Goal: Task Accomplishment & Management: Complete application form

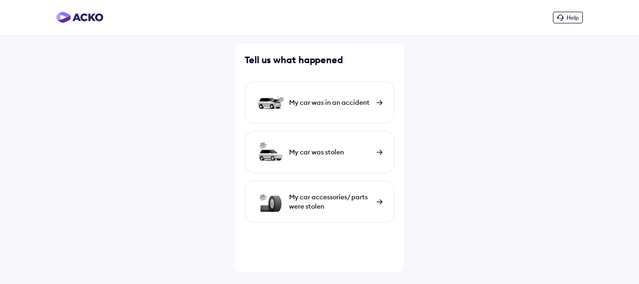
click at [337, 108] on div "My car was in an accident" at bounding box center [320, 102] width 150 height 42
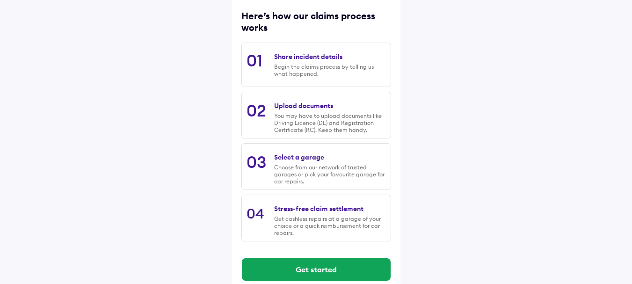
scroll to position [135, 0]
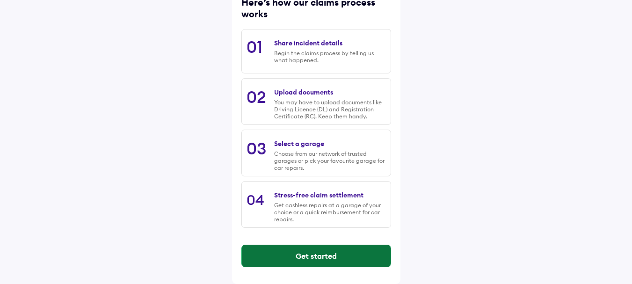
click at [326, 252] on button "Get started" at bounding box center [316, 256] width 149 height 22
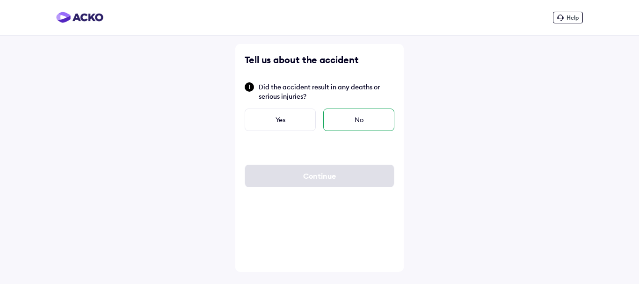
click at [363, 119] on div "No" at bounding box center [358, 119] width 71 height 22
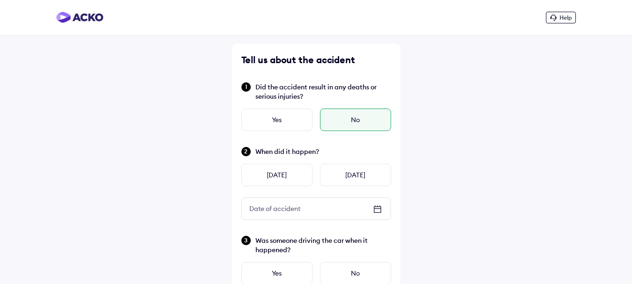
click at [376, 211] on icon at bounding box center [377, 208] width 11 height 11
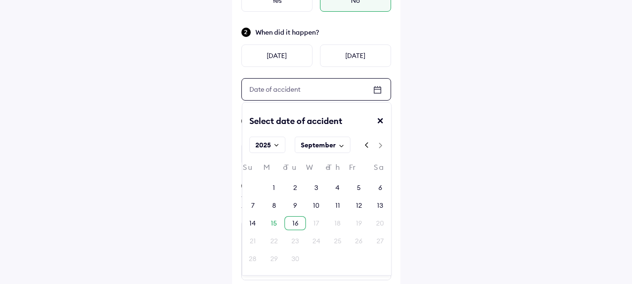
scroll to position [140, 0]
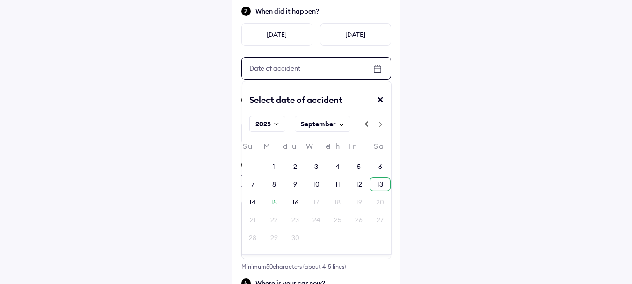
click at [377, 187] on div "13" at bounding box center [380, 184] width 6 height 9
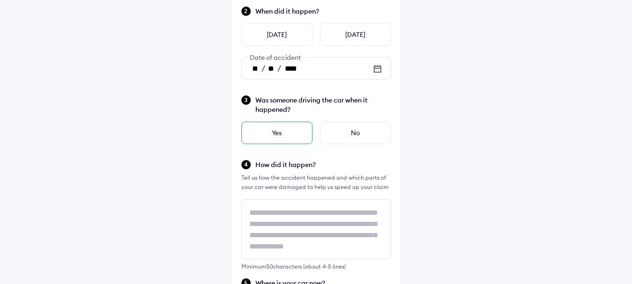
click at [291, 134] on div "Yes" at bounding box center [276, 133] width 71 height 22
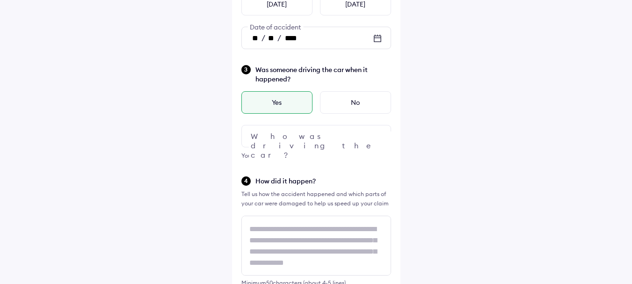
scroll to position [187, 0]
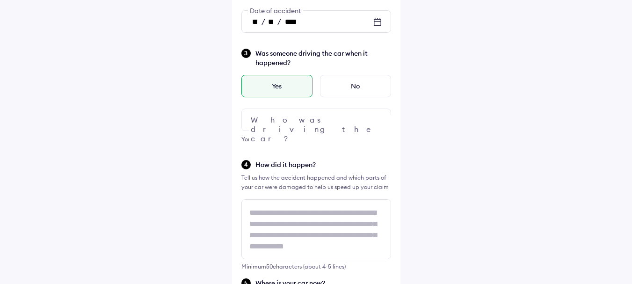
click at [314, 121] on div at bounding box center [316, 119] width 150 height 22
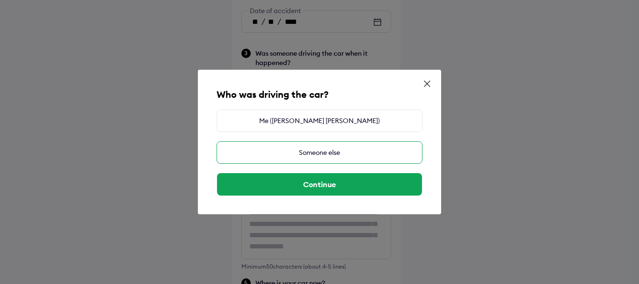
click at [318, 148] on div "Someone else" at bounding box center [319, 152] width 206 height 22
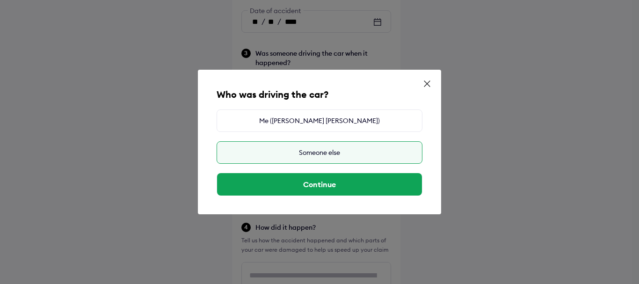
click at [313, 154] on div "Someone else" at bounding box center [319, 152] width 206 height 22
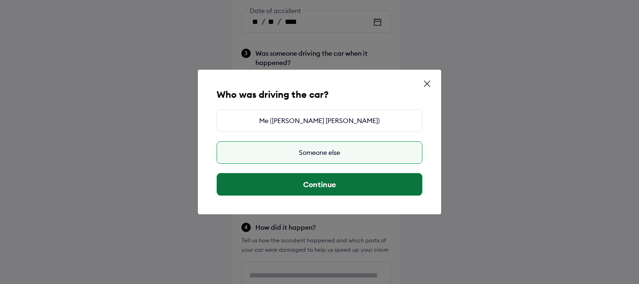
click at [322, 181] on button "Continue" at bounding box center [319, 184] width 205 height 22
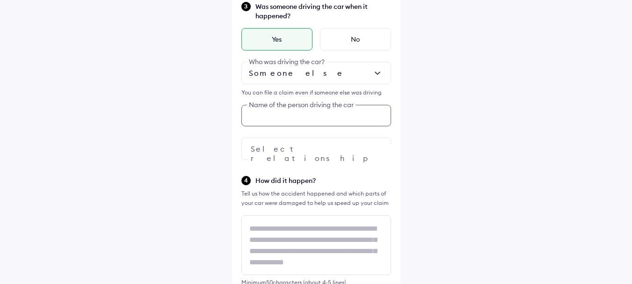
click at [303, 119] on div "Was someone driving the car when it happened? Yes No Someone else Who was drivi…" at bounding box center [316, 80] width 150 height 159
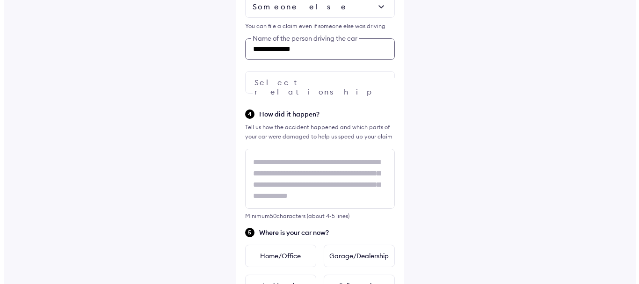
scroll to position [301, 0]
type input "**********"
click at [310, 84] on div at bounding box center [316, 81] width 150 height 22
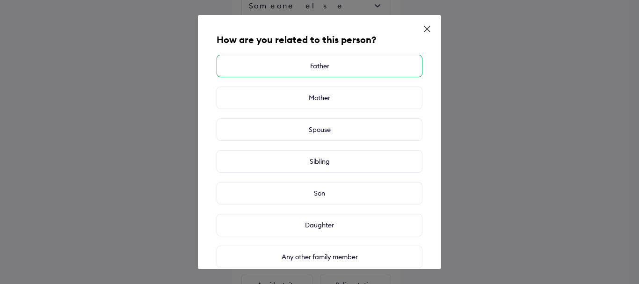
click at [332, 65] on div "Father" at bounding box center [319, 66] width 206 height 22
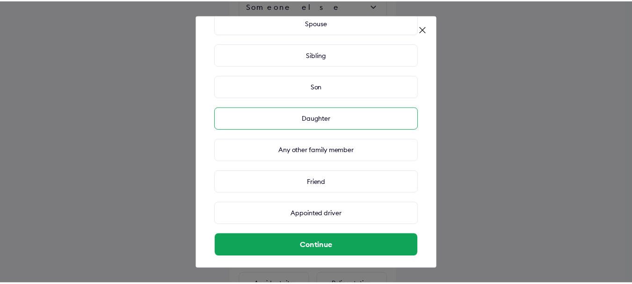
scroll to position [113, 0]
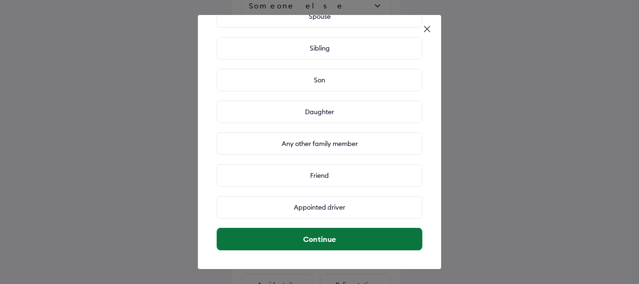
click at [344, 237] on button "Continue" at bounding box center [319, 239] width 205 height 22
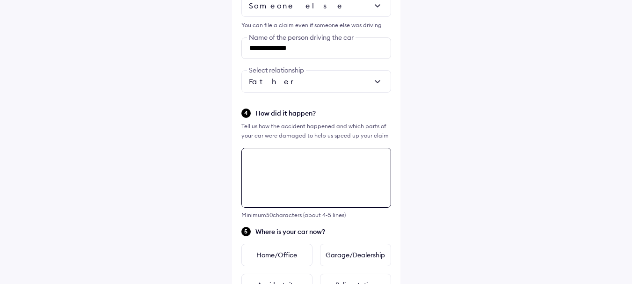
click at [283, 165] on div "**********" at bounding box center [316, 153] width 168 height 821
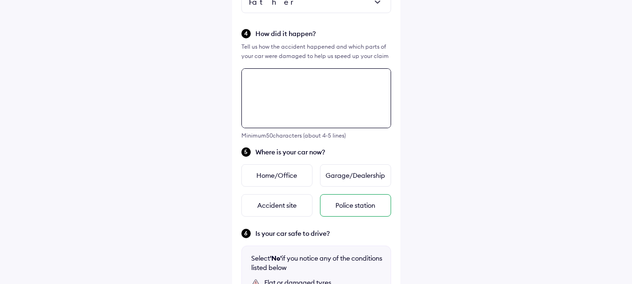
scroll to position [309, 0]
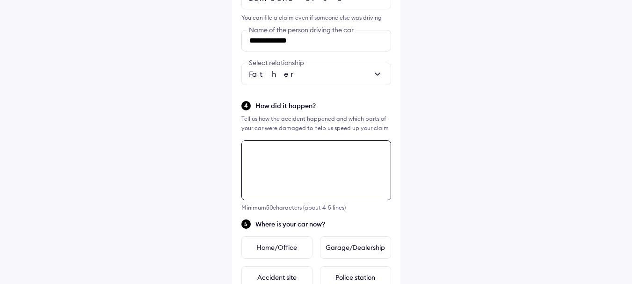
click at [305, 169] on textarea at bounding box center [316, 170] width 150 height 60
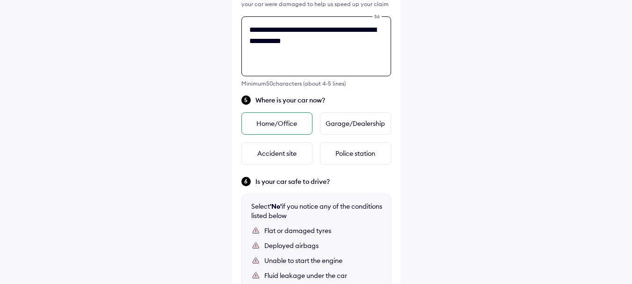
scroll to position [449, 0]
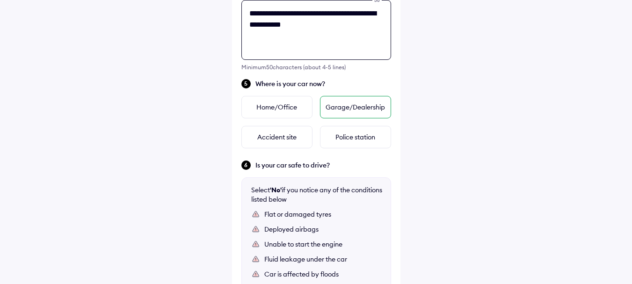
type textarea "**********"
click at [352, 108] on div "Garage/Dealership" at bounding box center [355, 107] width 71 height 22
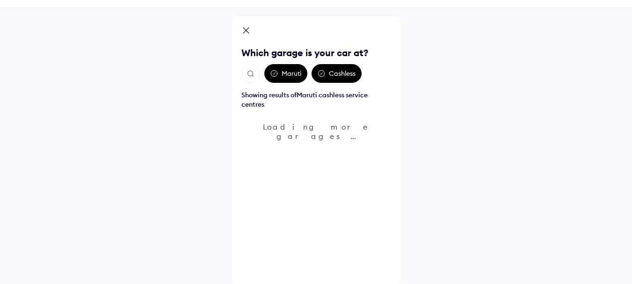
scroll to position [28, 0]
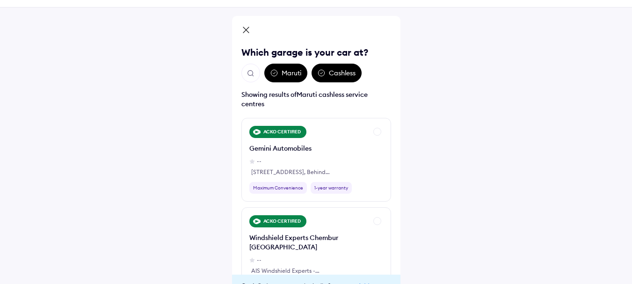
click at [248, 72] on img "Open search" at bounding box center [250, 73] width 8 height 8
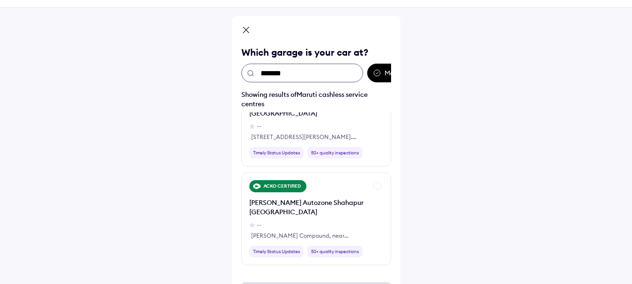
scroll to position [0, 0]
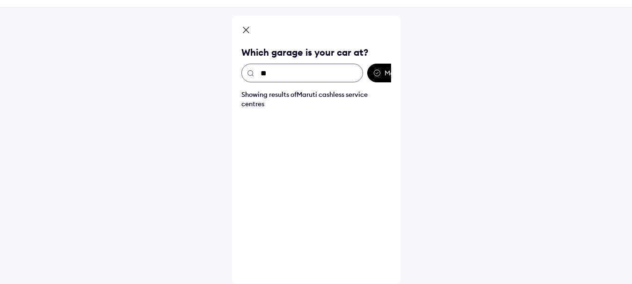
type input "*"
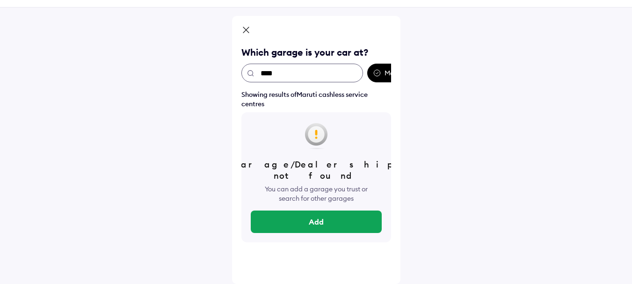
click at [289, 77] on input "****" at bounding box center [302, 73] width 122 height 19
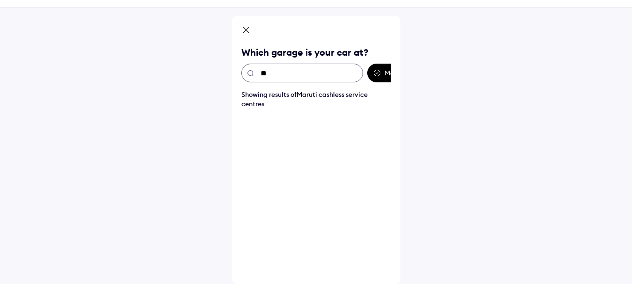
type input "*"
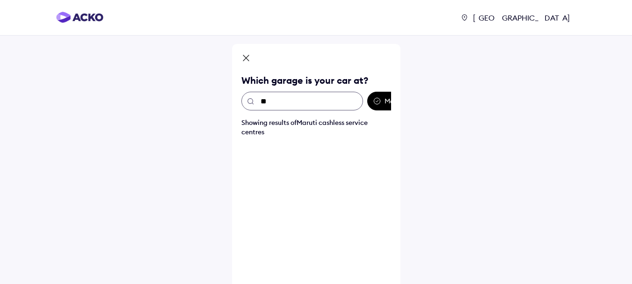
type input "*"
type input "******"
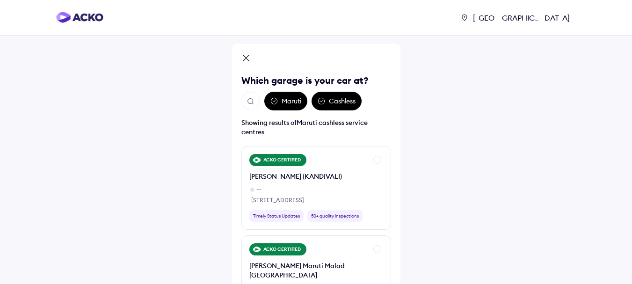
click at [535, 90] on div "[GEOGRAPHIC_DATA] [GEOGRAPHIC_DATA] Which garage is your car at? Maruti Cashles…" at bounding box center [316, 180] width 632 height 361
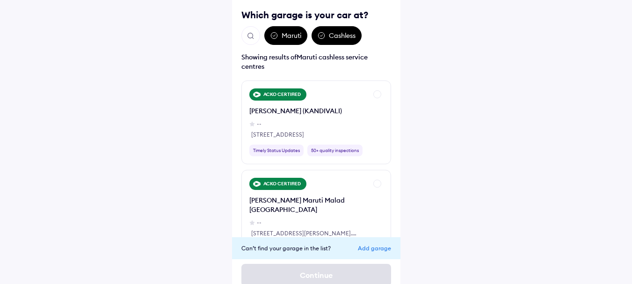
click at [382, 248] on div "Add garage" at bounding box center [374, 248] width 33 height 7
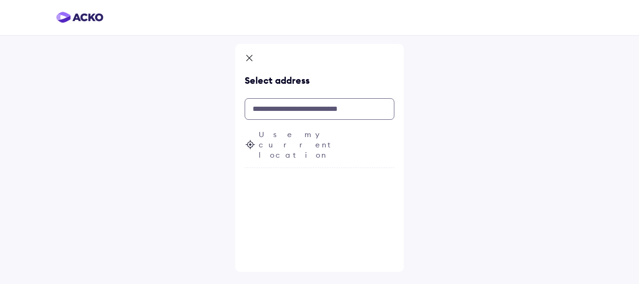
click at [288, 107] on input "text" at bounding box center [320, 109] width 150 height 22
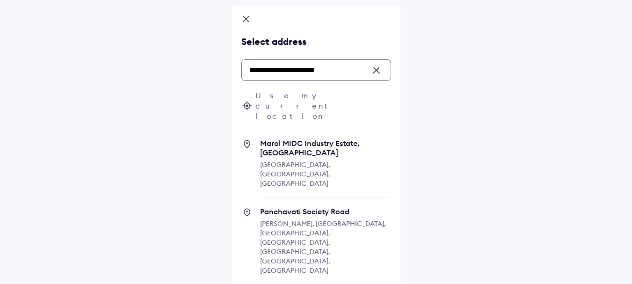
scroll to position [37, 0]
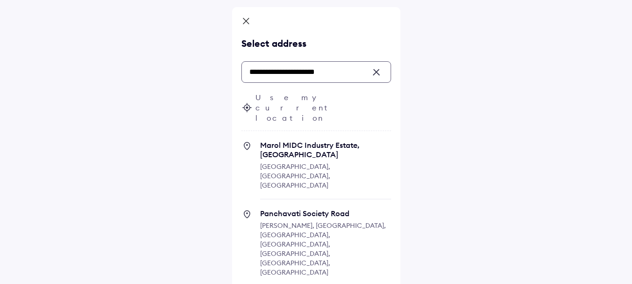
click at [311, 140] on span "Marol MIDC Industry Estate, [GEOGRAPHIC_DATA]" at bounding box center [325, 149] width 131 height 19
type input "**********"
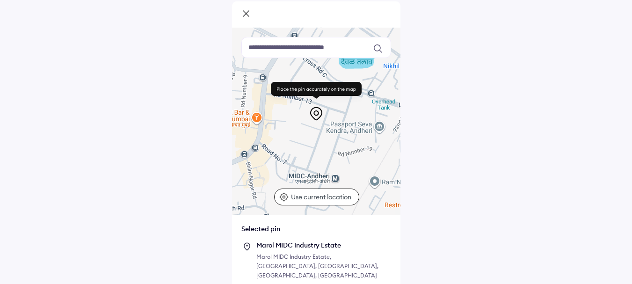
scroll to position [80, 0]
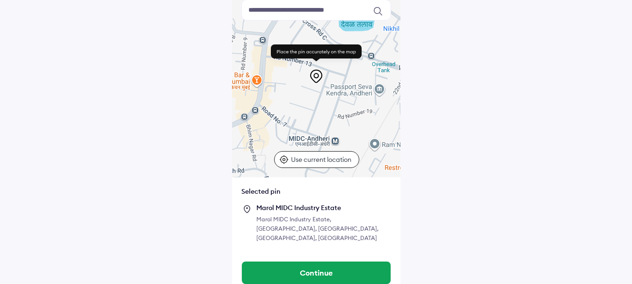
click at [267, 212] on div "Marol MIDC Industry Estate [GEOGRAPHIC_DATA], [GEOGRAPHIC_DATA], [GEOGRAPHIC_DA…" at bounding box center [323, 222] width 135 height 39
click at [264, 188] on div "Selected pin" at bounding box center [316, 191] width 150 height 9
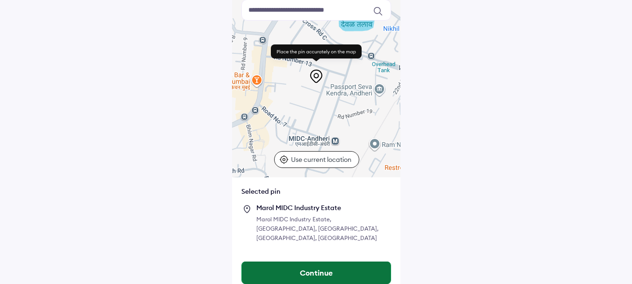
click at [327, 263] on button "Continue" at bounding box center [316, 272] width 149 height 22
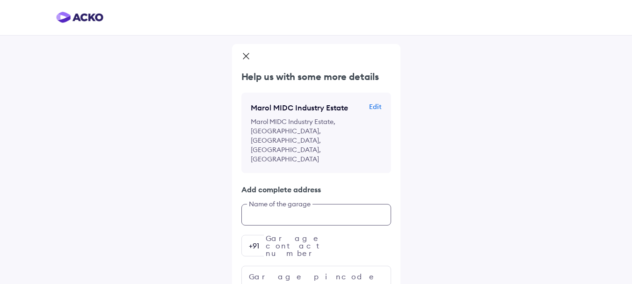
click at [269, 183] on div "Help us with some more details Marol MIDC Industry Estate Edit Marol [GEOGRAPHI…" at bounding box center [316, 178] width 168 height 217
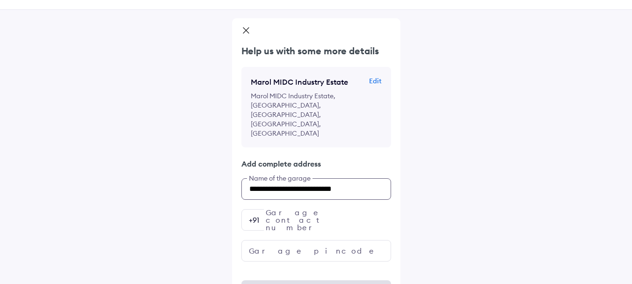
type input "**********"
click at [321, 209] on input "number" at bounding box center [316, 220] width 150 height 22
type input "**********"
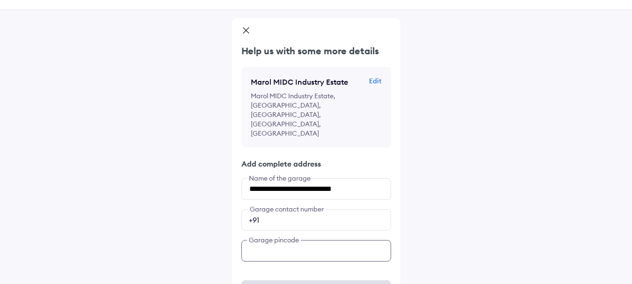
click at [317, 240] on input "text" at bounding box center [316, 251] width 150 height 22
type input "******"
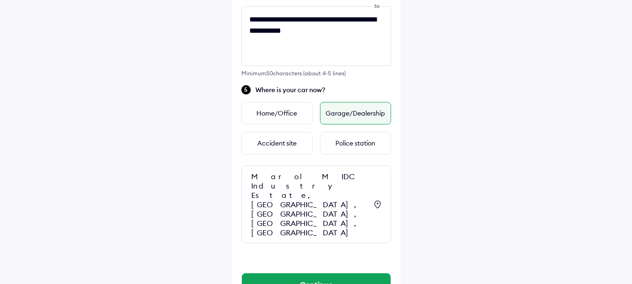
scroll to position [445, 0]
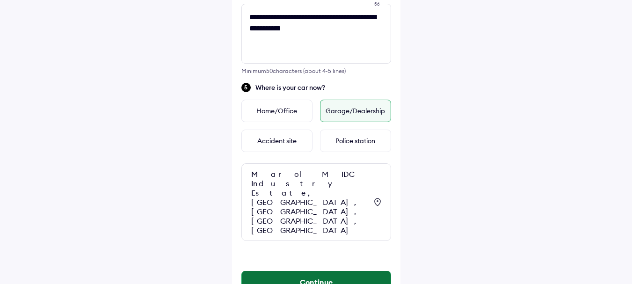
click at [336, 271] on button "Continue" at bounding box center [316, 282] width 149 height 22
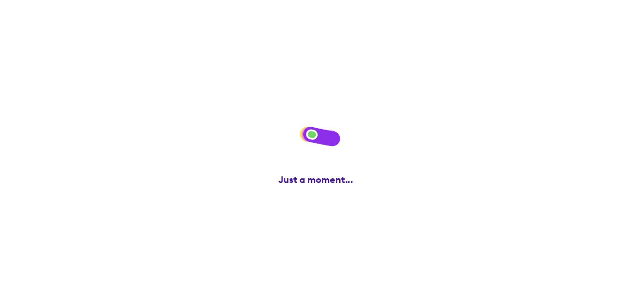
scroll to position [0, 0]
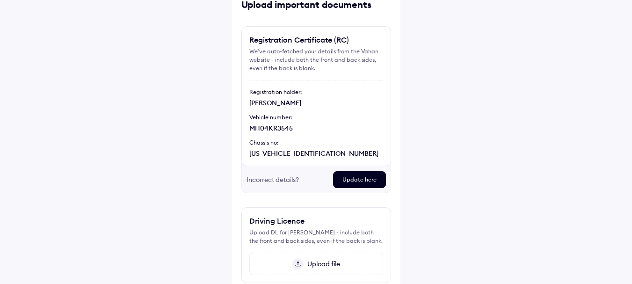
scroll to position [126, 0]
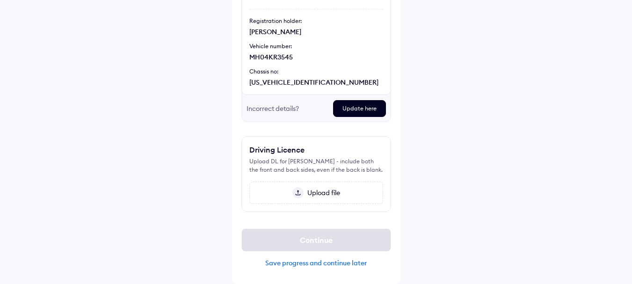
click at [318, 194] on span "Upload file" at bounding box center [321, 192] width 36 height 8
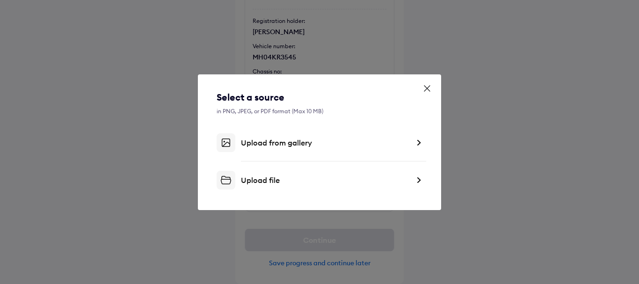
click at [287, 143] on div "Upload from gallery" at bounding box center [325, 142] width 168 height 9
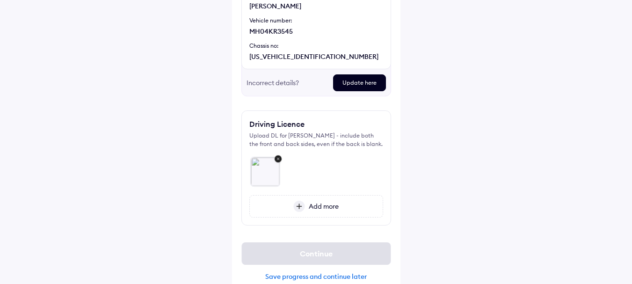
scroll to position [166, 0]
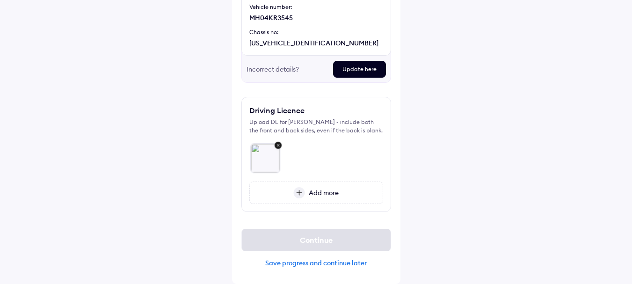
click at [331, 262] on div "Save progress and continue later" at bounding box center [316, 263] width 150 height 8
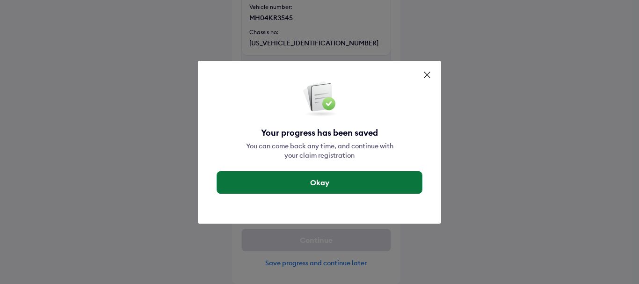
click at [336, 185] on button "Okay" at bounding box center [319, 182] width 205 height 22
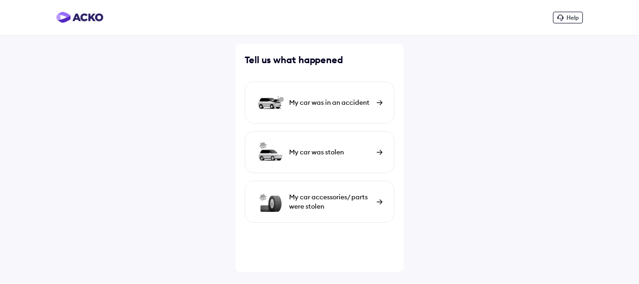
click at [329, 103] on div "My car was in an accident" at bounding box center [330, 102] width 83 height 9
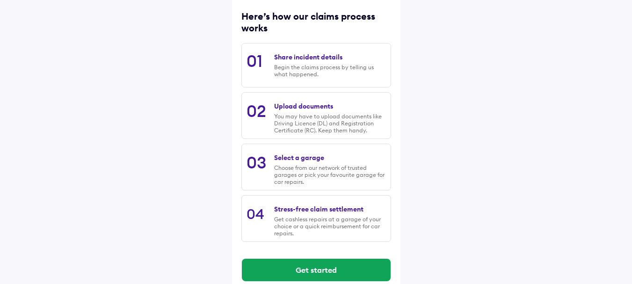
scroll to position [135, 0]
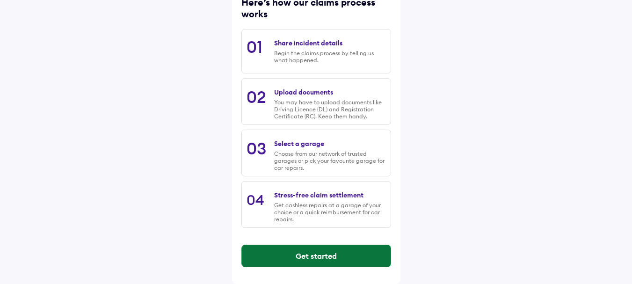
click at [334, 255] on button "Get started" at bounding box center [316, 256] width 149 height 22
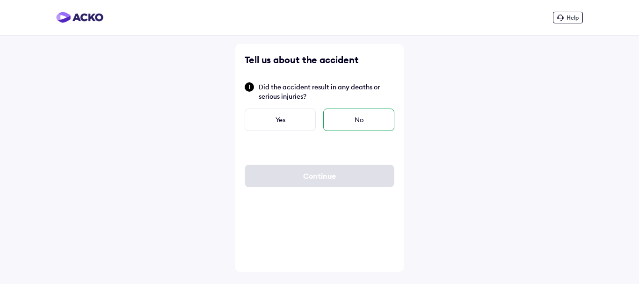
click at [338, 128] on div "No" at bounding box center [358, 119] width 71 height 22
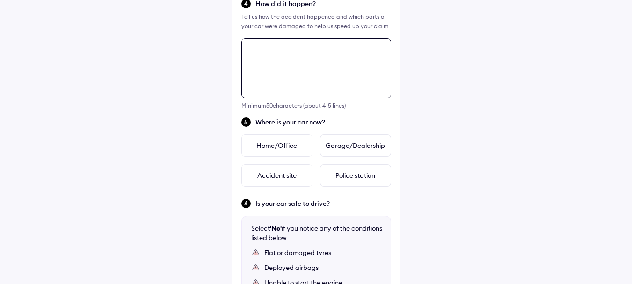
click at [299, 155] on div "Tell us about the accident Did the accident result in any deaths or serious inj…" at bounding box center [316, 98] width 168 height 711
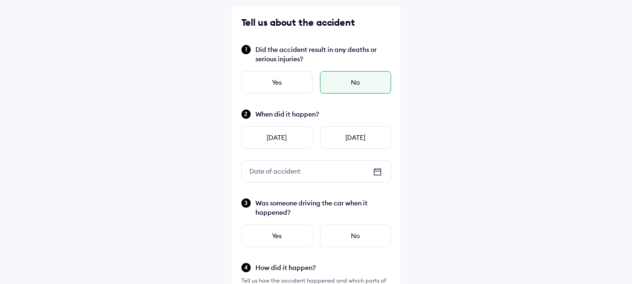
scroll to position [59, 0]
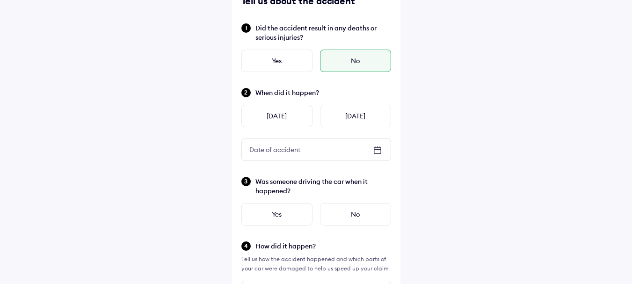
click at [375, 150] on icon at bounding box center [377, 149] width 11 height 11
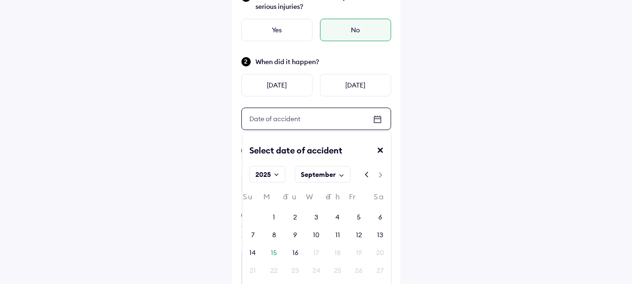
scroll to position [106, 0]
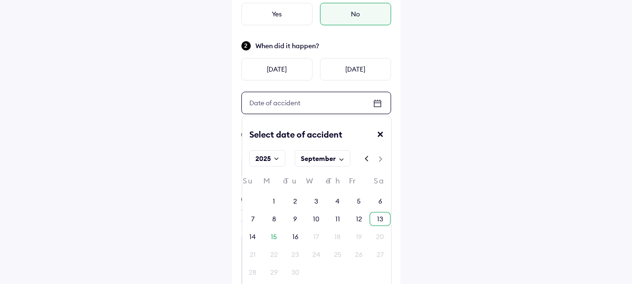
click at [378, 221] on div "13" at bounding box center [380, 218] width 6 height 9
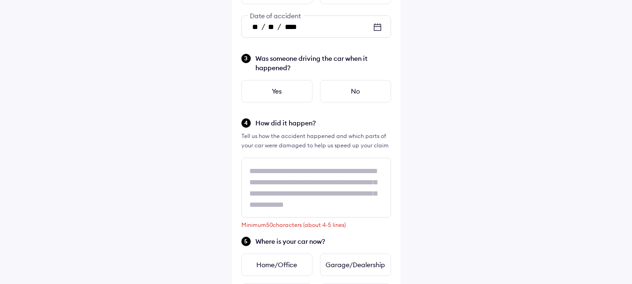
scroll to position [199, 0]
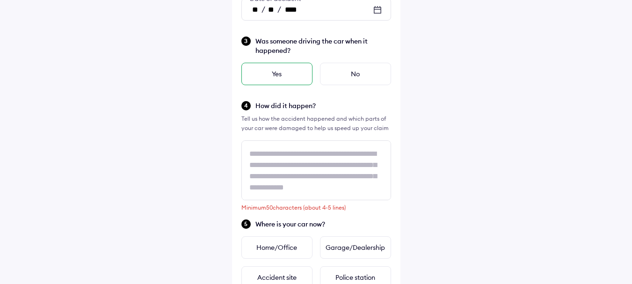
click at [307, 73] on div "Yes" at bounding box center [276, 74] width 71 height 22
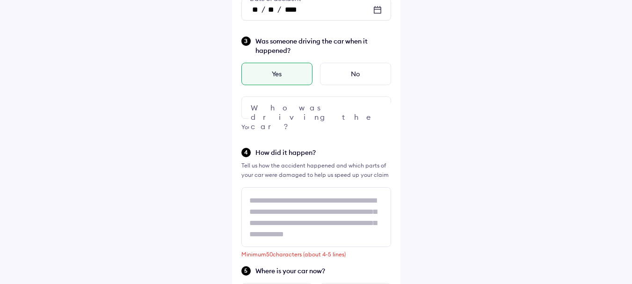
click at [304, 111] on div at bounding box center [316, 107] width 150 height 22
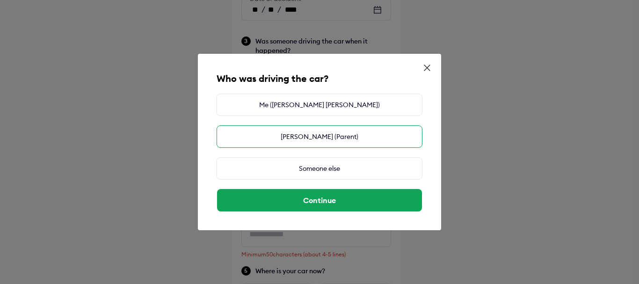
click at [350, 135] on div "Sanjay markad (Parent)" at bounding box center [319, 136] width 206 height 22
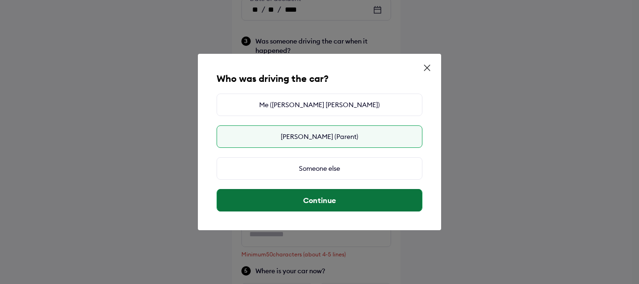
click at [345, 200] on button "Continue" at bounding box center [319, 200] width 205 height 22
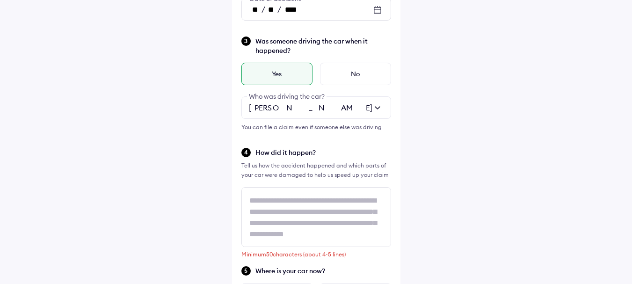
scroll to position [1, 0]
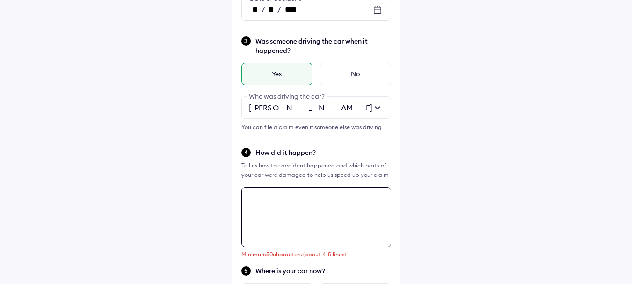
click at [333, 209] on div "Tell us about the accident Did the accident result in any deaths or serious inj…" at bounding box center [316, 224] width 168 height 758
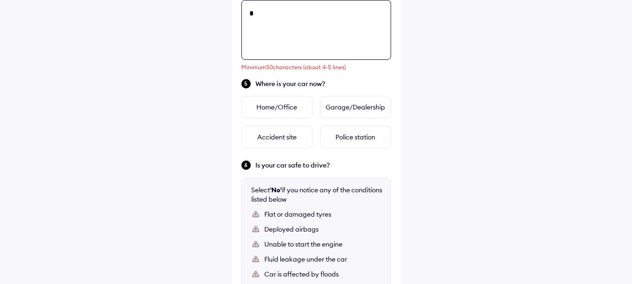
scroll to position [0, 0]
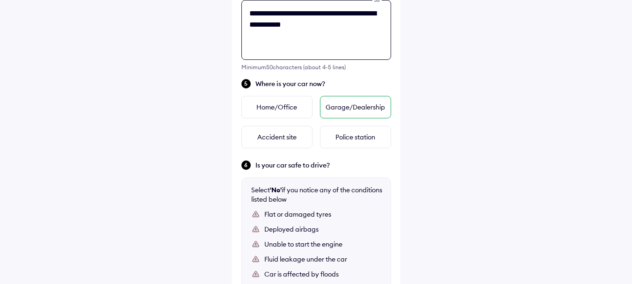
type textarea "**********"
click at [356, 108] on div "Garage/Dealership" at bounding box center [355, 107] width 71 height 22
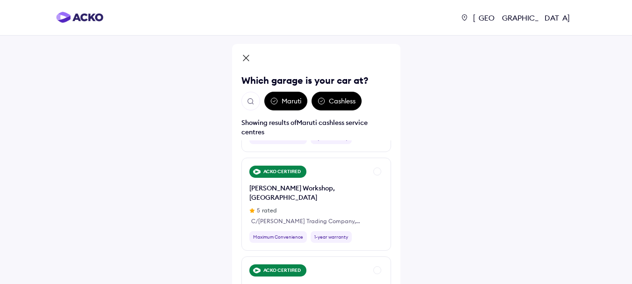
scroll to position [748, 0]
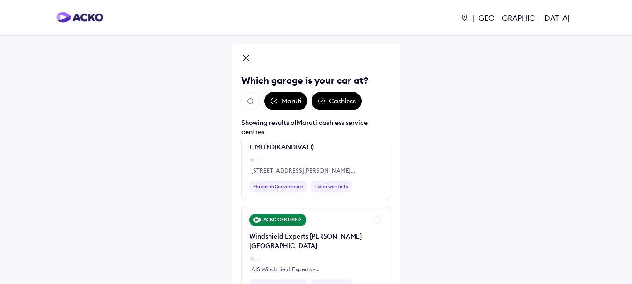
click at [250, 103] on img "Open search" at bounding box center [250, 101] width 8 height 8
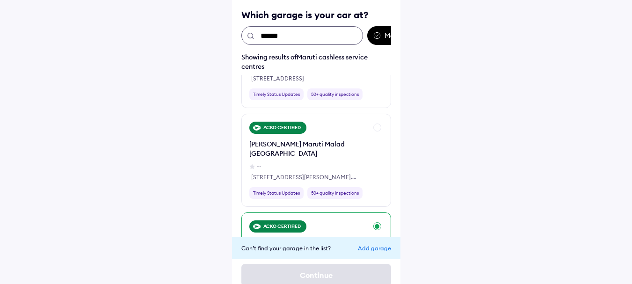
scroll to position [0, 0]
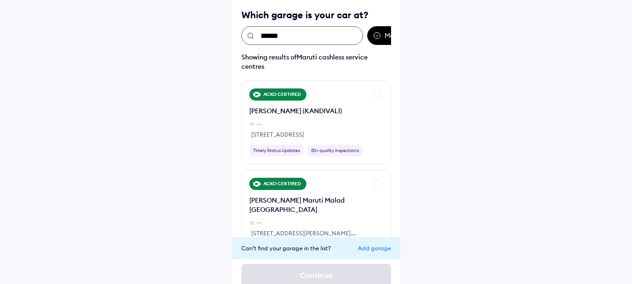
type input "*******"
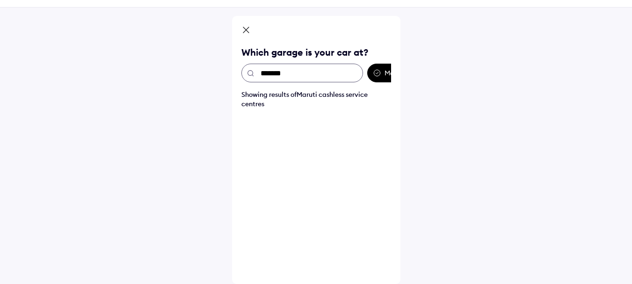
scroll to position [28, 0]
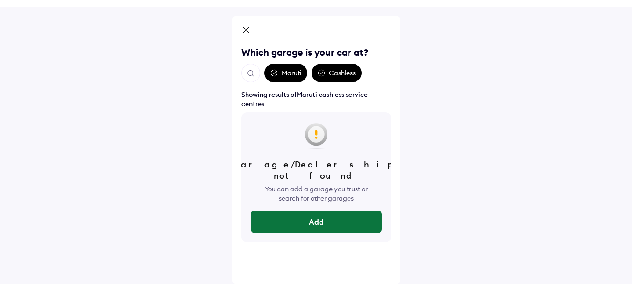
click at [319, 214] on button "Add" at bounding box center [316, 221] width 131 height 22
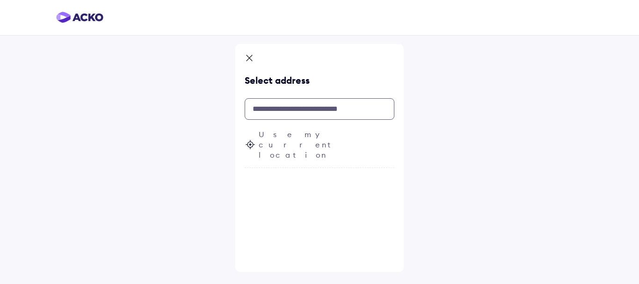
click at [297, 105] on input "text" at bounding box center [320, 109] width 150 height 22
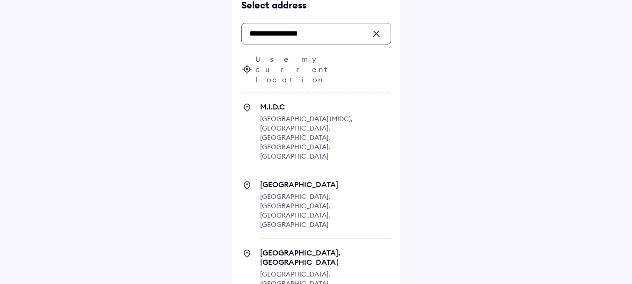
scroll to position [121, 0]
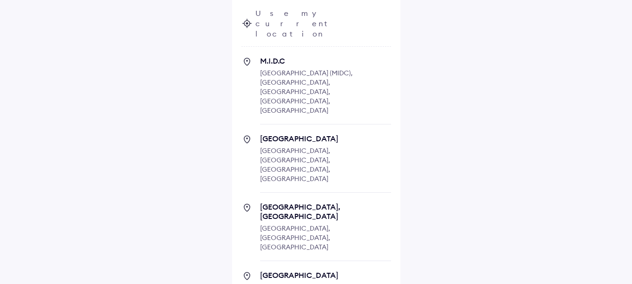
click at [319, 202] on span "MIDC Industrial Estate, Andheri East" at bounding box center [325, 211] width 131 height 19
type input "**********"
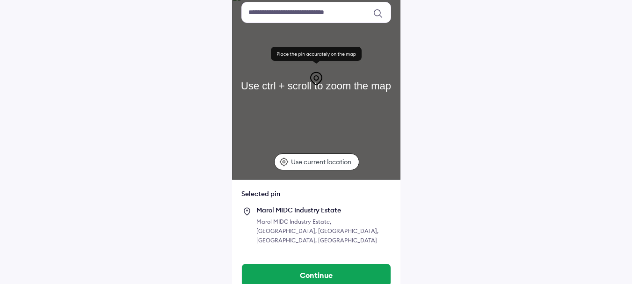
scroll to position [80, 0]
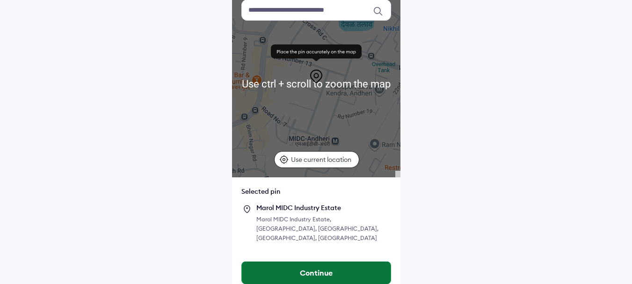
click at [305, 261] on button "Continue" at bounding box center [316, 272] width 149 height 22
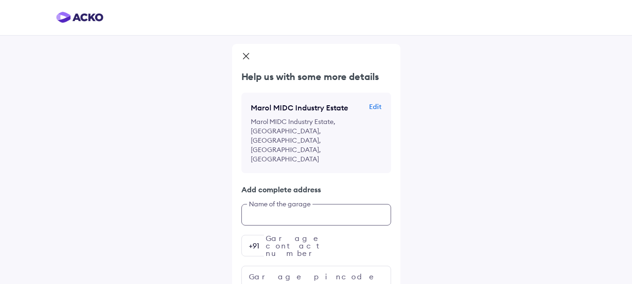
click at [305, 189] on div "Help us with some more details Marol MIDC Industry Estate Edit Marol [GEOGRAPHI…" at bounding box center [316, 178] width 168 height 217
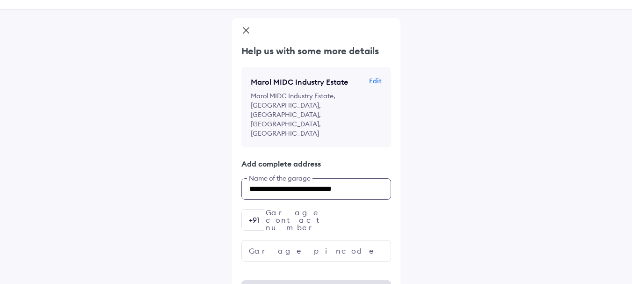
type input "**********"
click at [305, 209] on input "number" at bounding box center [316, 220] width 150 height 22
type input "**********"
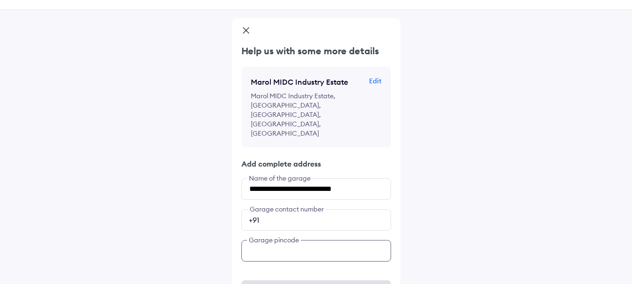
click at [314, 240] on input "text" at bounding box center [316, 251] width 150 height 22
type input "******"
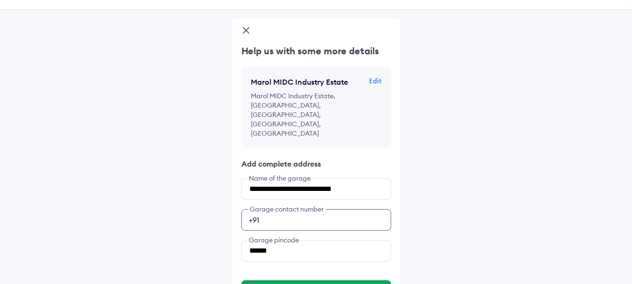
click at [338, 209] on input "**********" at bounding box center [316, 220] width 150 height 22
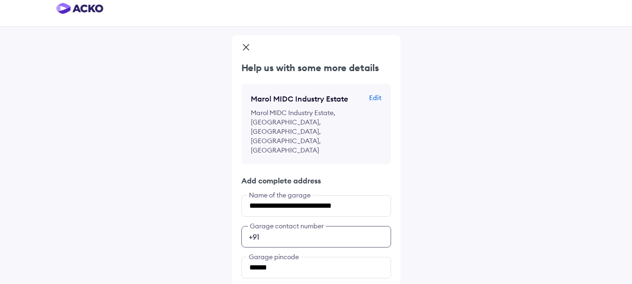
scroll to position [0, 0]
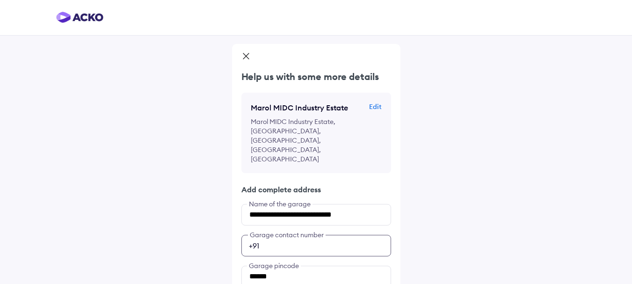
type input "**********"
click at [459, 245] on div "**********" at bounding box center [316, 169] width 632 height 338
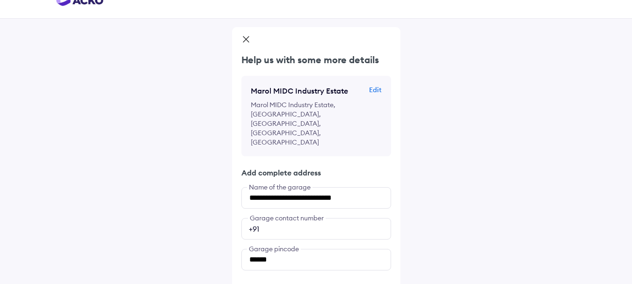
scroll to position [26, 0]
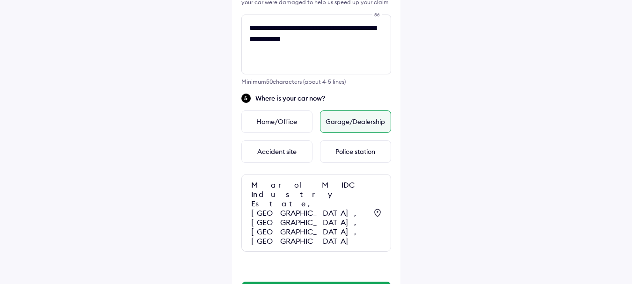
scroll to position [382, 0]
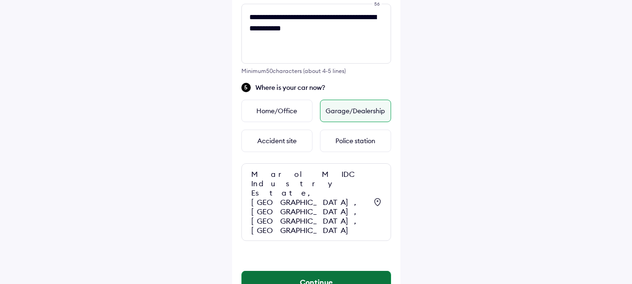
click at [352, 271] on button "Continue" at bounding box center [316, 282] width 149 height 22
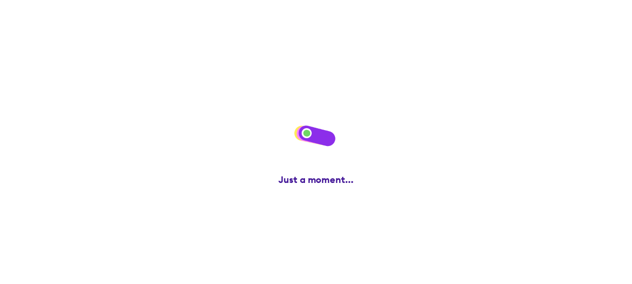
scroll to position [0, 0]
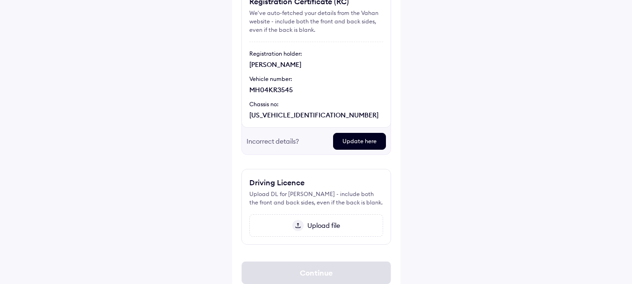
scroll to position [126, 0]
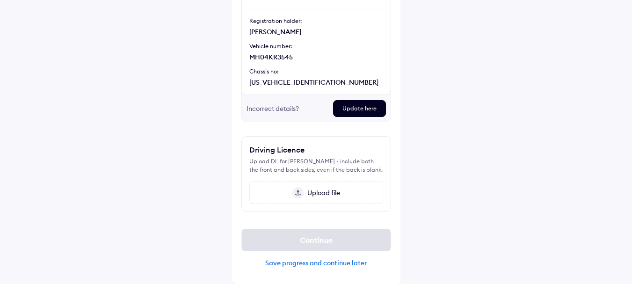
click at [322, 194] on span "Upload file" at bounding box center [321, 192] width 36 height 8
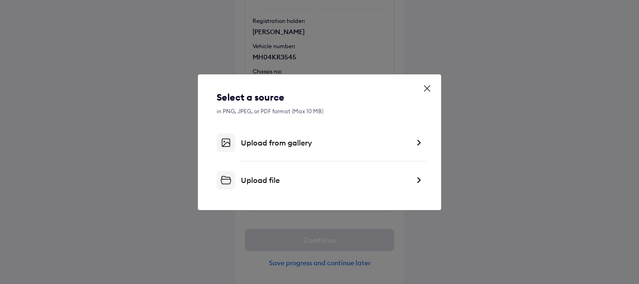
click at [317, 145] on div "Upload from gallery" at bounding box center [325, 142] width 168 height 9
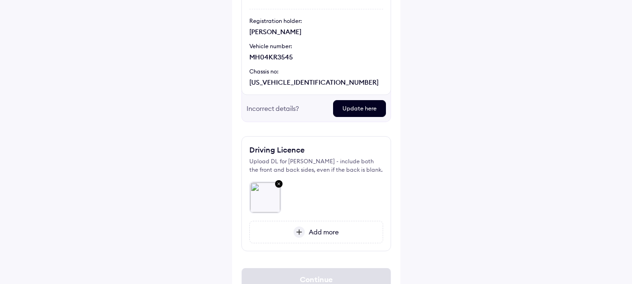
scroll to position [166, 0]
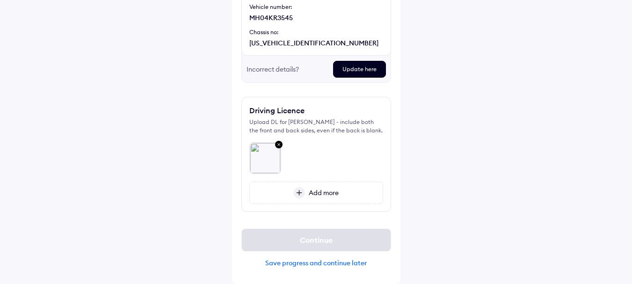
click at [447, 168] on div "Help Upload important documents Registration Certificate (RC) We've auto-fetche…" at bounding box center [316, 58] width 632 height 449
click at [318, 192] on span "Add more" at bounding box center [322, 192] width 34 height 8
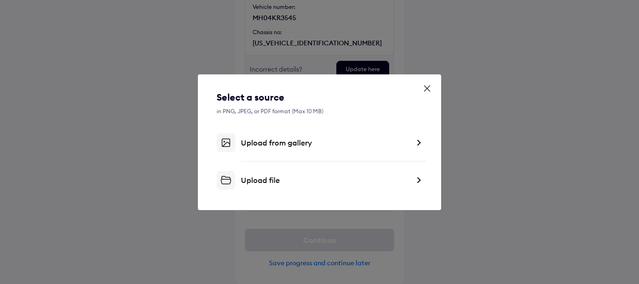
click at [321, 151] on div "Upload from gallery" at bounding box center [319, 142] width 206 height 19
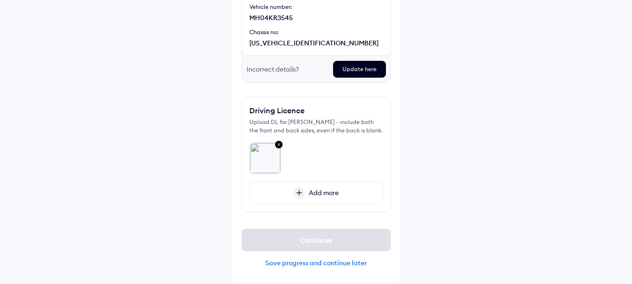
scroll to position [136, 0]
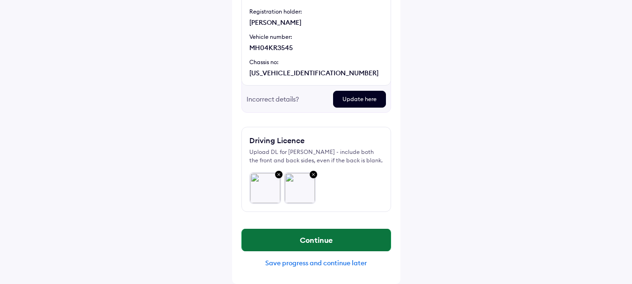
click at [344, 234] on button "Continue" at bounding box center [316, 240] width 149 height 22
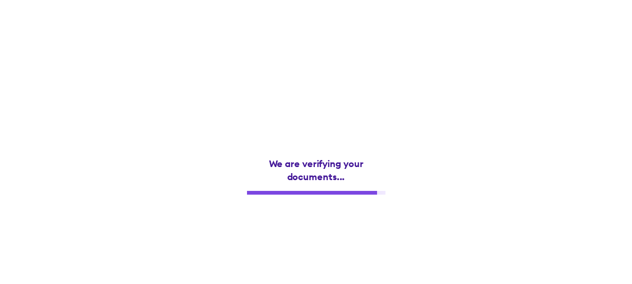
scroll to position [0, 0]
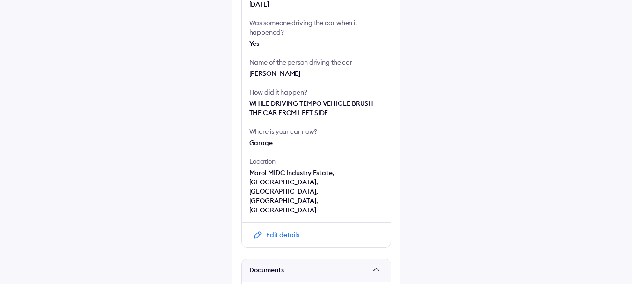
scroll to position [370, 0]
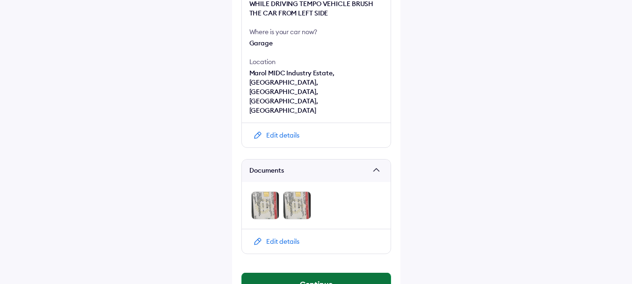
click at [365, 273] on button "Continue" at bounding box center [316, 284] width 149 height 22
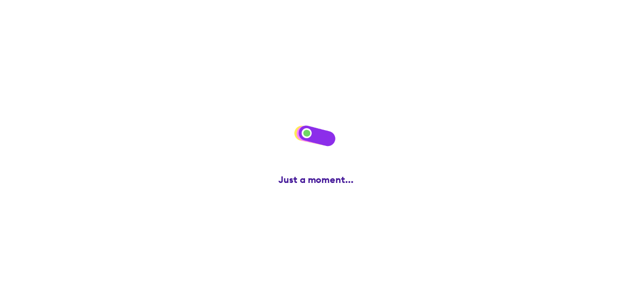
scroll to position [0, 0]
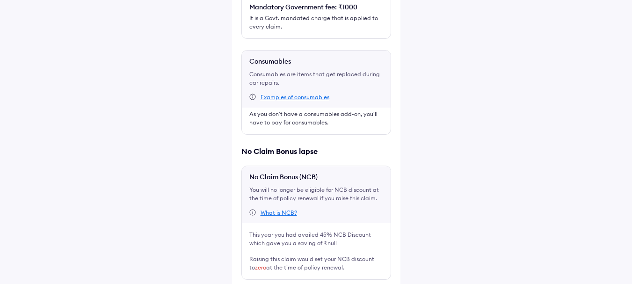
scroll to position [282, 0]
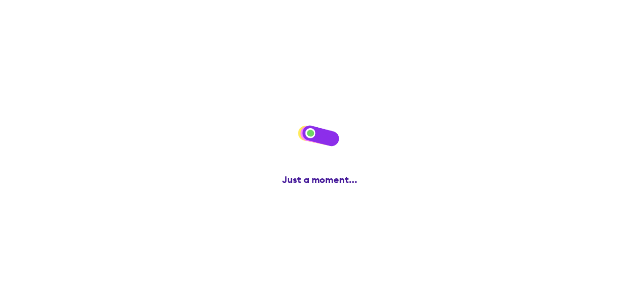
scroll to position [0, 0]
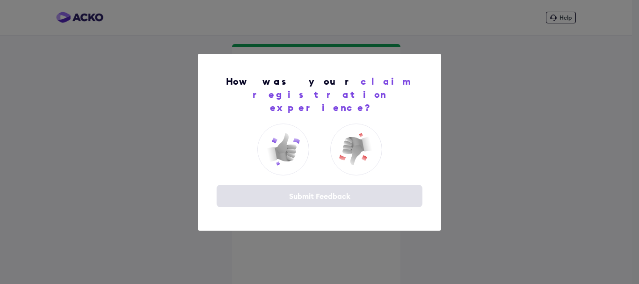
click at [371, 171] on div "How was your claim registration experience? Submit Feedback" at bounding box center [319, 142] width 243 height 177
click at [295, 143] on img at bounding box center [282, 148] width 37 height 37
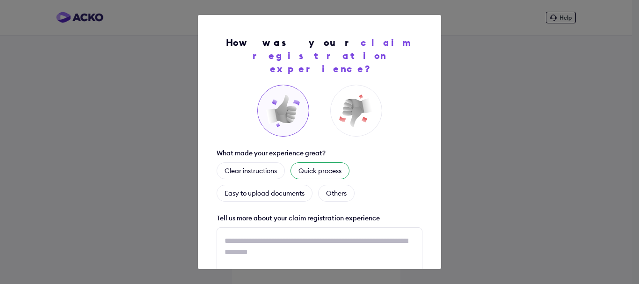
click at [333, 162] on div "Quick process" at bounding box center [319, 170] width 59 height 17
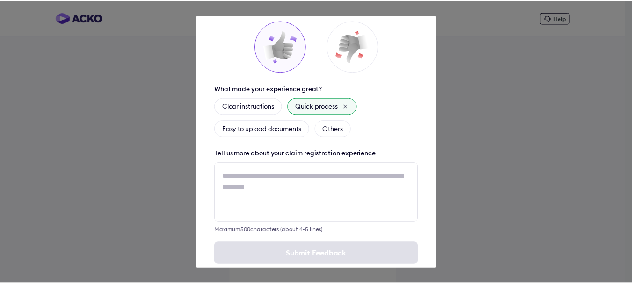
scroll to position [71, 0]
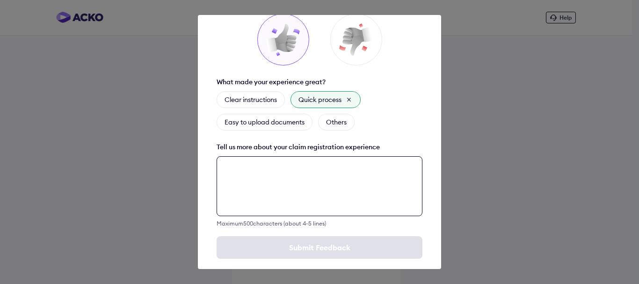
click at [300, 174] on textarea at bounding box center [319, 186] width 206 height 60
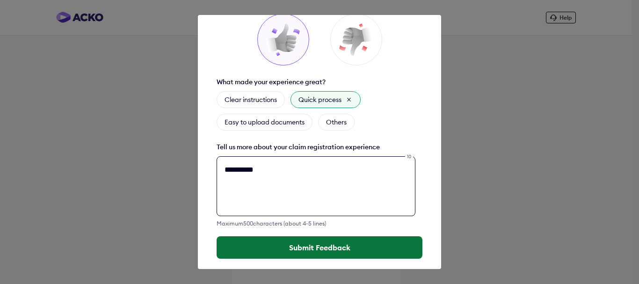
type textarea "**********"
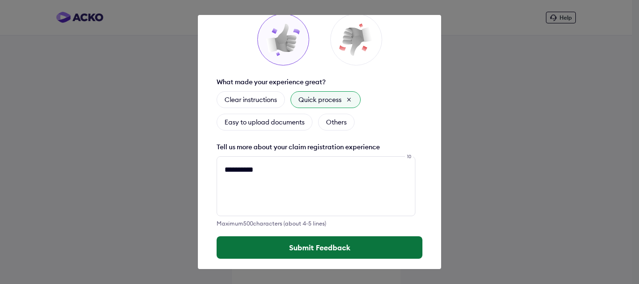
click at [304, 240] on button "Submit Feedback" at bounding box center [319, 247] width 206 height 22
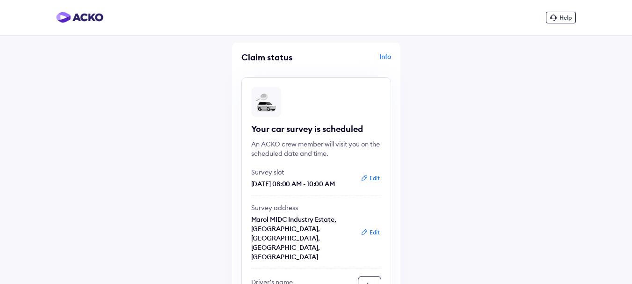
click at [382, 52] on div "Info" at bounding box center [354, 61] width 72 height 18
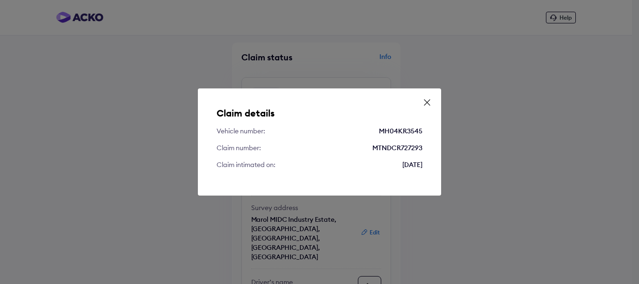
click at [525, 93] on div "Claim details Vehicle number: MH04KR3545 Claim number: MTNDCR727293 Claim intim…" at bounding box center [319, 142] width 639 height 284
click at [427, 102] on icon at bounding box center [426, 102] width 9 height 9
